Goal: Information Seeking & Learning: Learn about a topic

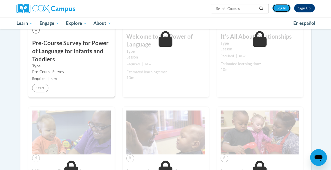
click at [281, 11] on link "Log In" at bounding box center [281, 8] width 18 height 8
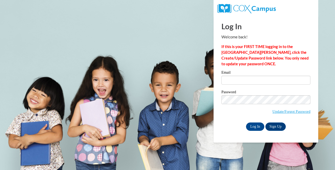
type input "[EMAIL_ADDRESS][DOMAIN_NAME]"
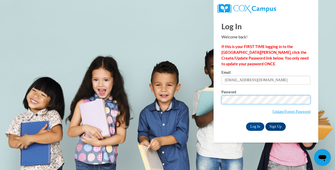
click at [246, 123] on input "Log In" at bounding box center [255, 127] width 18 height 8
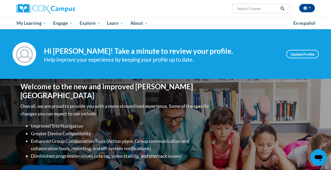
click at [34, 22] on span "My Learning" at bounding box center [31, 23] width 30 height 6
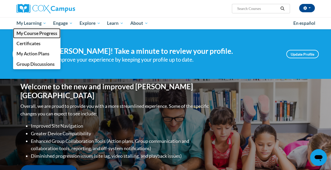
click at [49, 37] on link "My Course Progress" at bounding box center [37, 33] width 48 height 10
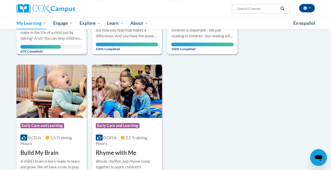
scroll to position [168, 0]
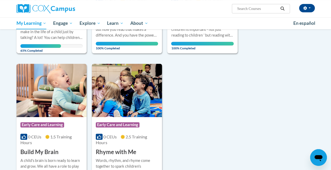
click at [66, 36] on div "How much of a difference can you make in the life of a child just by talking? A…" at bounding box center [51, 31] width 62 height 17
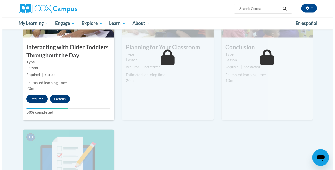
scroll to position [453, 0]
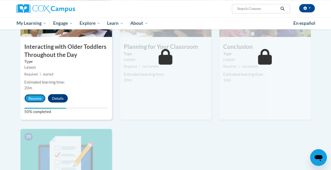
click at [30, 100] on button "Resume" at bounding box center [34, 98] width 21 height 8
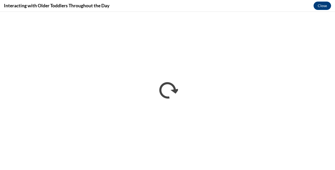
scroll to position [0, 0]
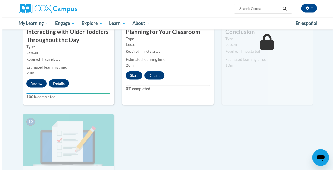
scroll to position [468, 0]
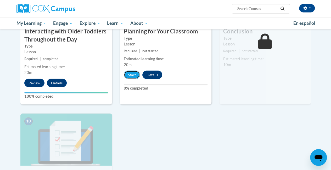
click at [130, 76] on button "Start" at bounding box center [132, 75] width 16 height 8
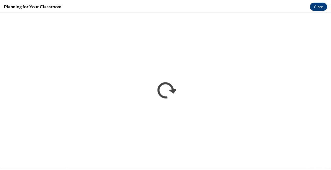
scroll to position [0, 0]
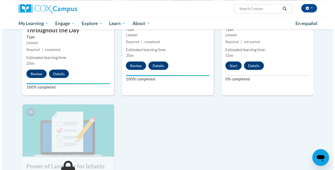
scroll to position [480, 0]
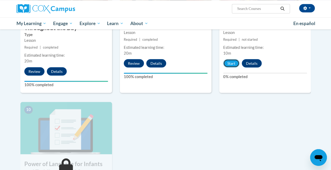
click at [231, 66] on button "Start" at bounding box center [231, 63] width 16 height 8
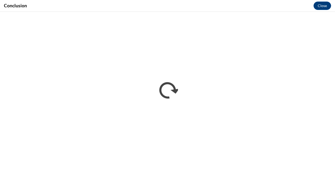
scroll to position [0, 0]
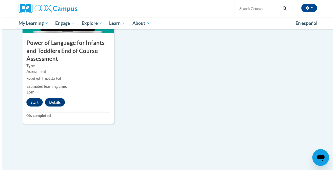
scroll to position [601, 0]
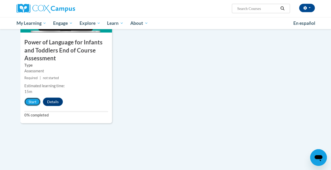
click at [31, 105] on button "Start" at bounding box center [32, 102] width 16 height 8
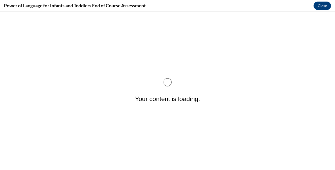
scroll to position [0, 0]
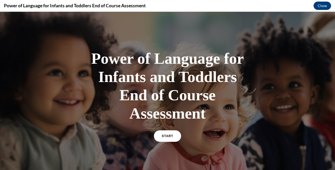
click at [168, 139] on link "START" at bounding box center [167, 135] width 27 height 11
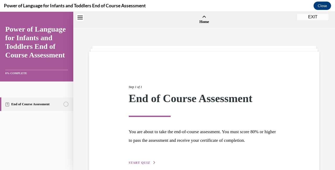
scroll to position [16, 0]
